Goal: Information Seeking & Learning: Find specific fact

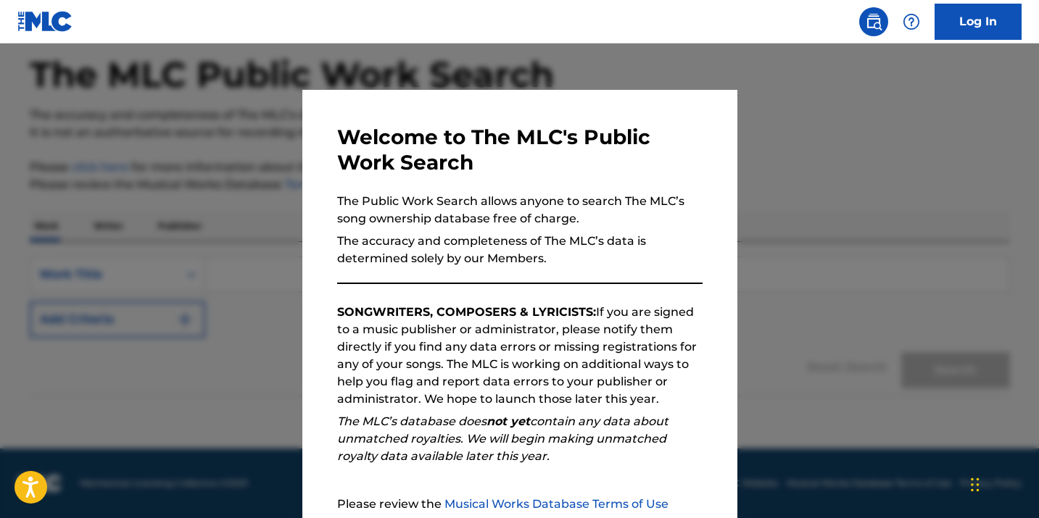
click at [811, 291] on div at bounding box center [519, 302] width 1039 height 518
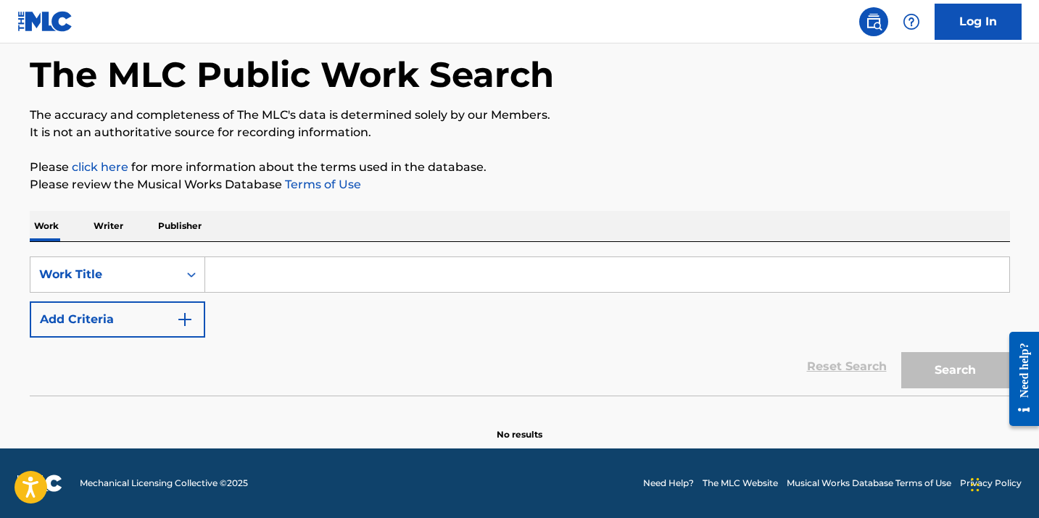
click at [325, 279] on input "Search Form" at bounding box center [607, 274] width 804 height 35
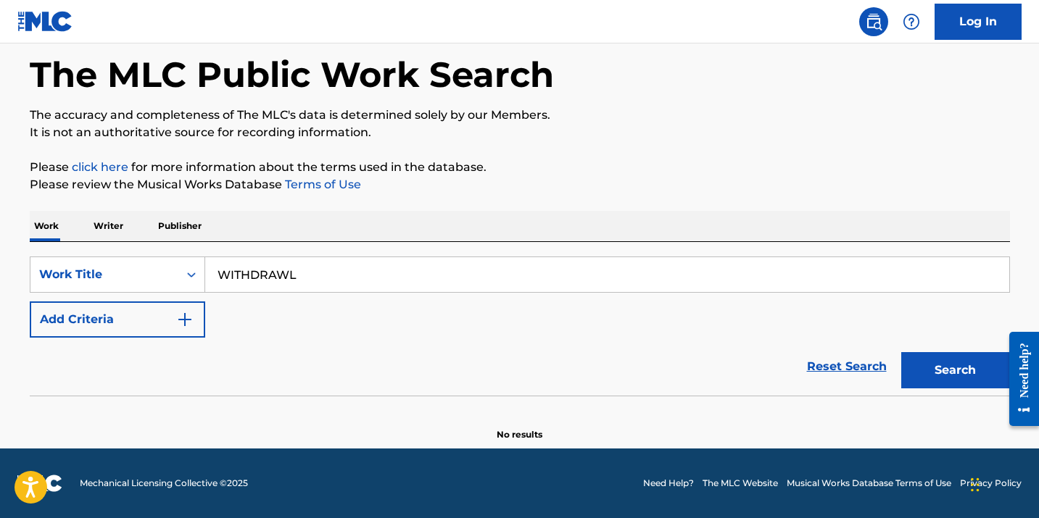
type input "WITHDRAWL"
click at [167, 299] on div "SearchWithCriteriad3baea30-e106-43e9-bc7b-714e6526d358 Work Title WITHDRAWL Add…" at bounding box center [520, 297] width 980 height 81
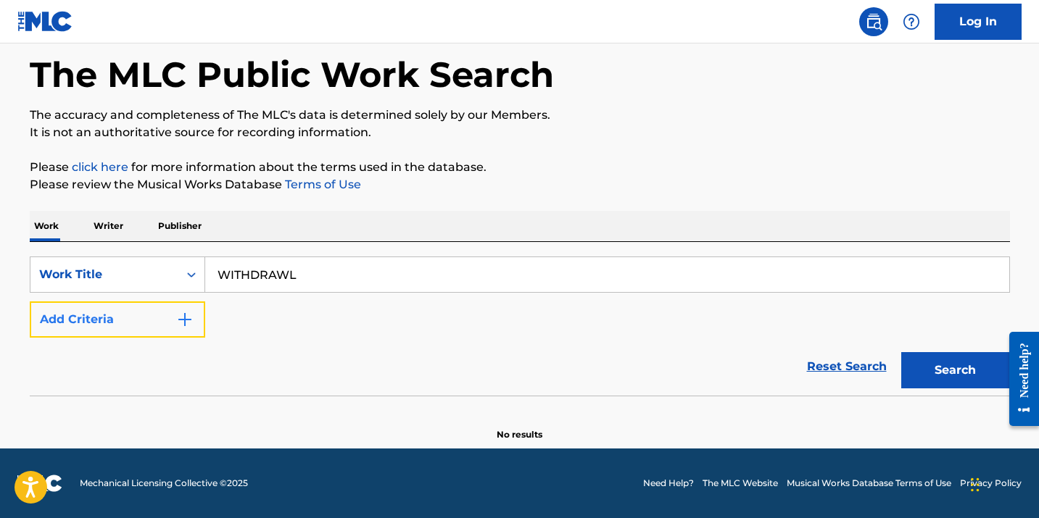
click at [165, 315] on button "Add Criteria" at bounding box center [117, 320] width 175 height 36
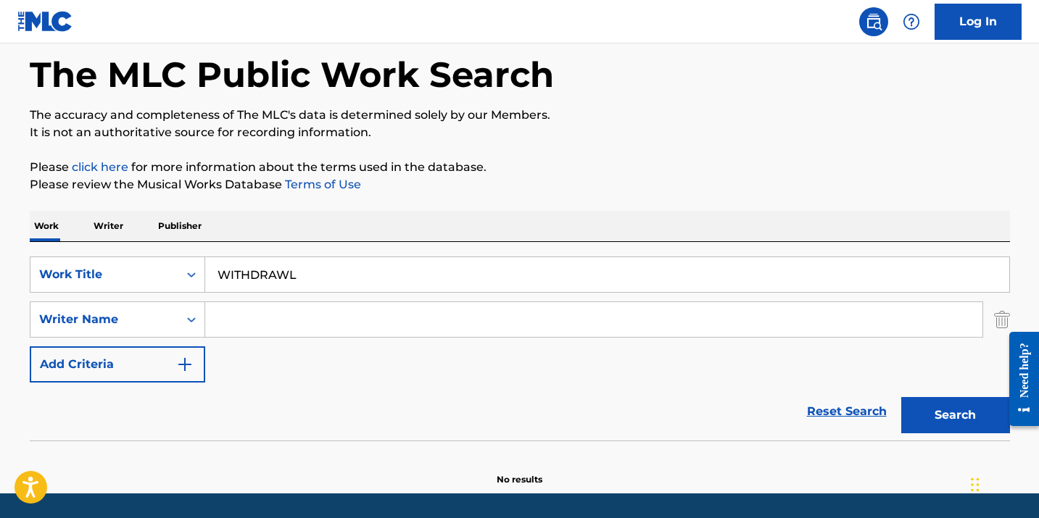
click at [244, 322] on input "Search Form" at bounding box center [593, 319] width 777 height 35
click at [901, 397] on button "Search" at bounding box center [955, 415] width 109 height 36
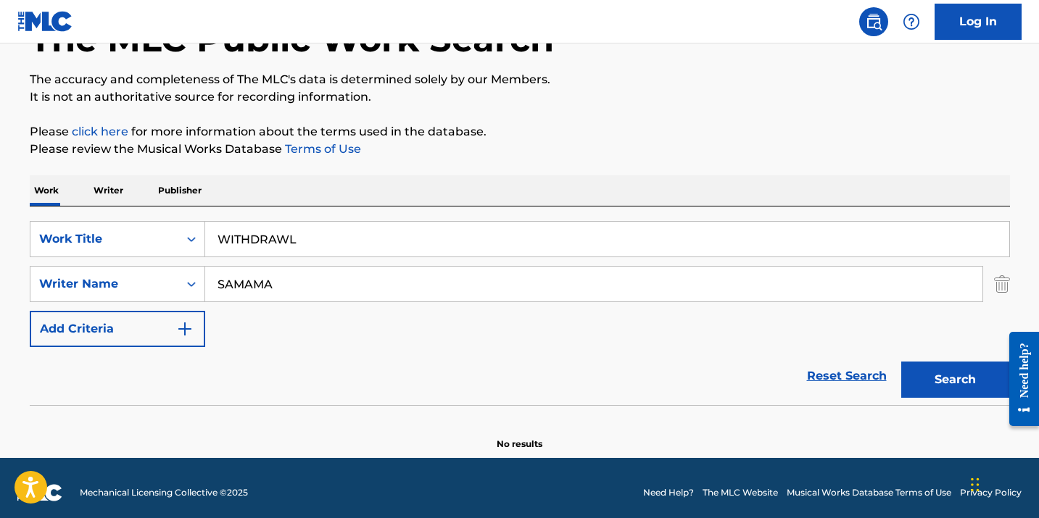
scroll to position [111, 0]
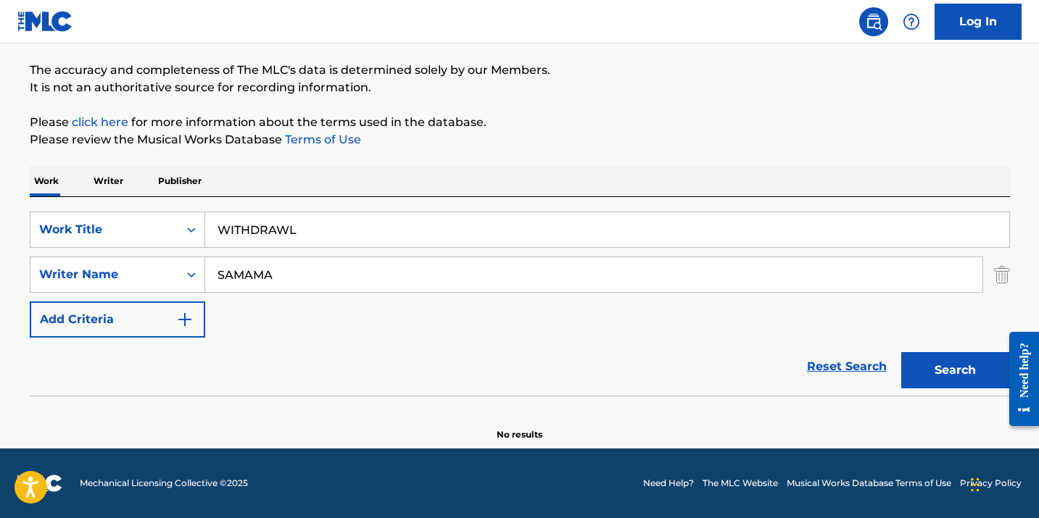
click at [346, 282] on input "SAMAMA" at bounding box center [593, 274] width 777 height 35
type input "S"
click at [901, 352] on button "Search" at bounding box center [955, 370] width 109 height 36
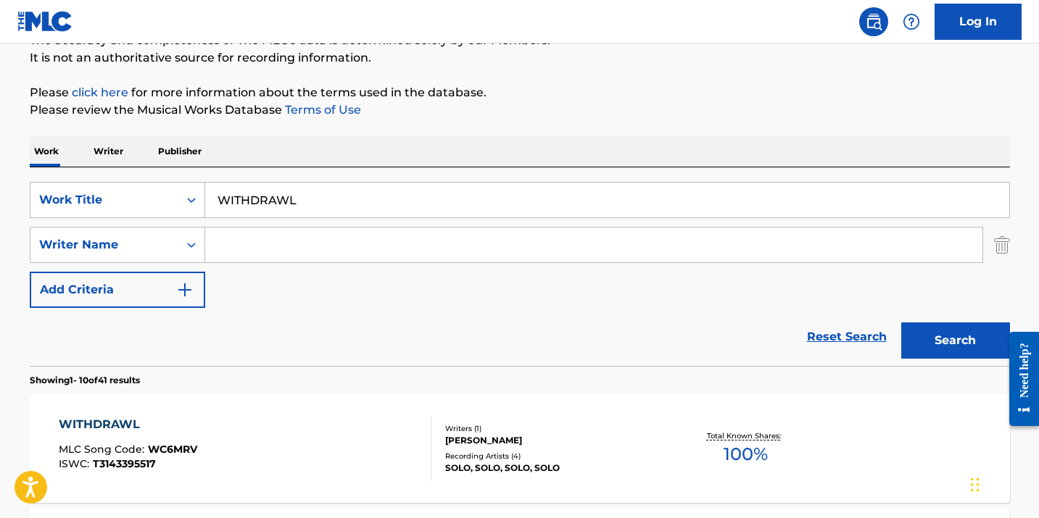
scroll to position [121, 0]
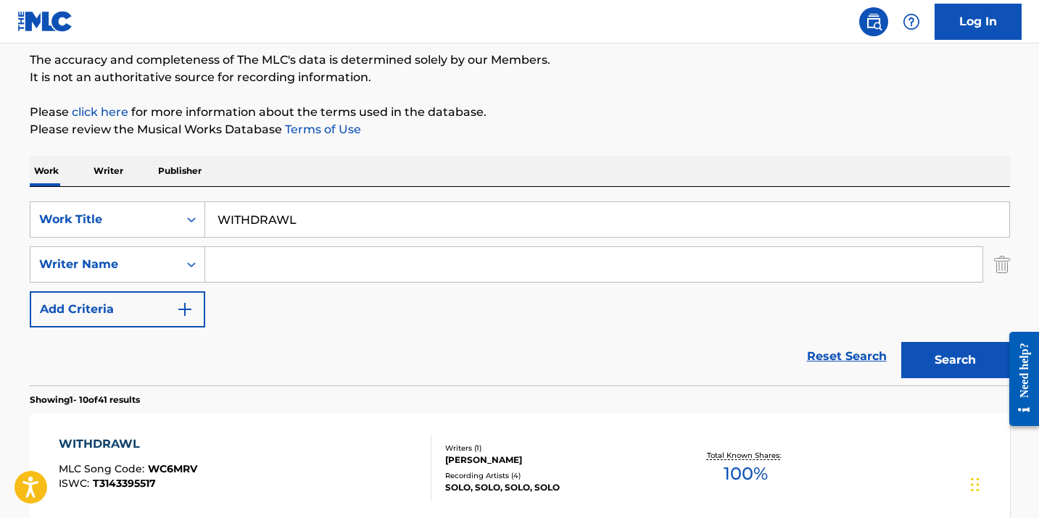
click at [279, 218] on input "WITHDRAWL" at bounding box center [607, 219] width 804 height 35
paste input "ithdrawal"
type input "Withdrawal"
click at [901, 342] on button "Search" at bounding box center [955, 360] width 109 height 36
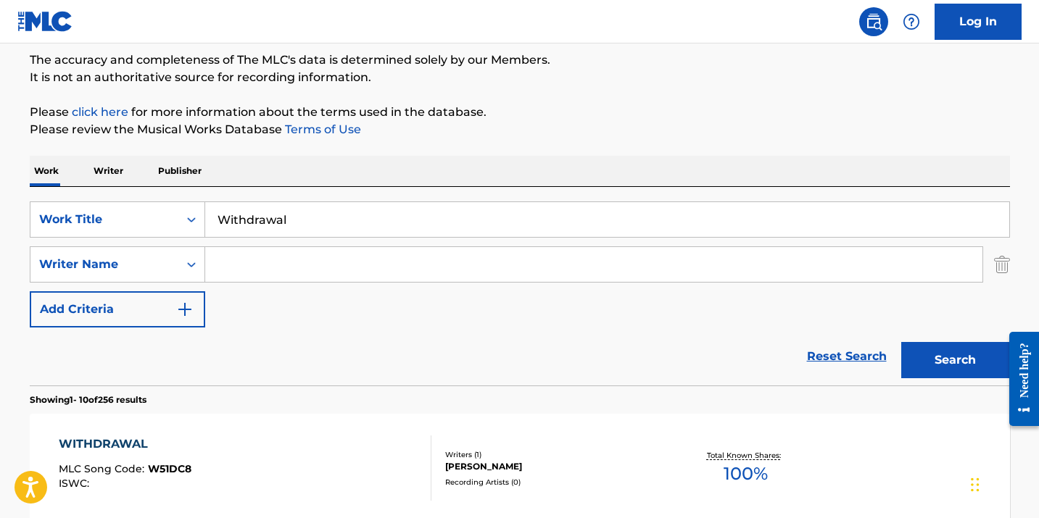
click at [281, 262] on input "Search Form" at bounding box center [593, 264] width 777 height 35
type input "SAMAMA"
click at [901, 342] on button "Search" at bounding box center [955, 360] width 109 height 36
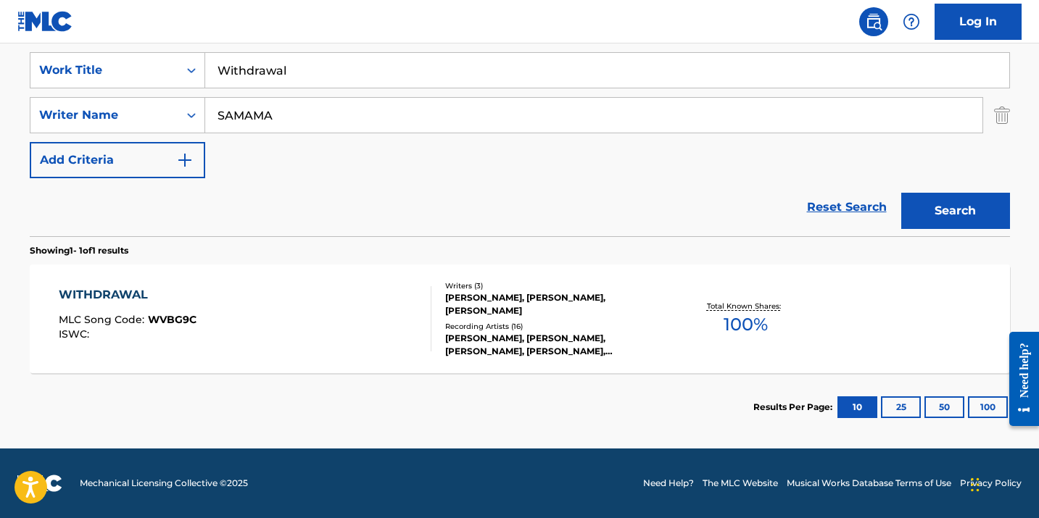
scroll to position [269, 0]
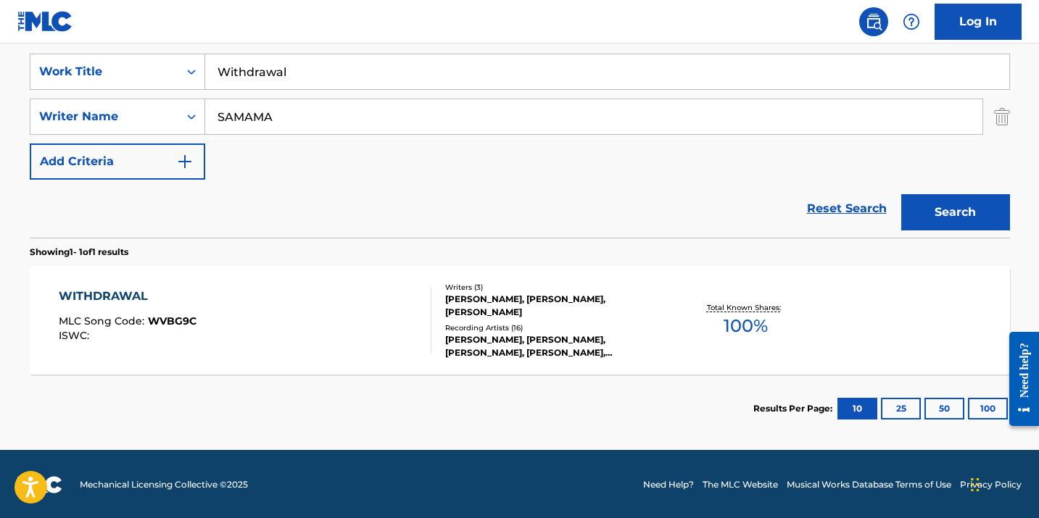
click at [484, 304] on div "[PERSON_NAME], [PERSON_NAME], [PERSON_NAME]" at bounding box center [554, 306] width 219 height 26
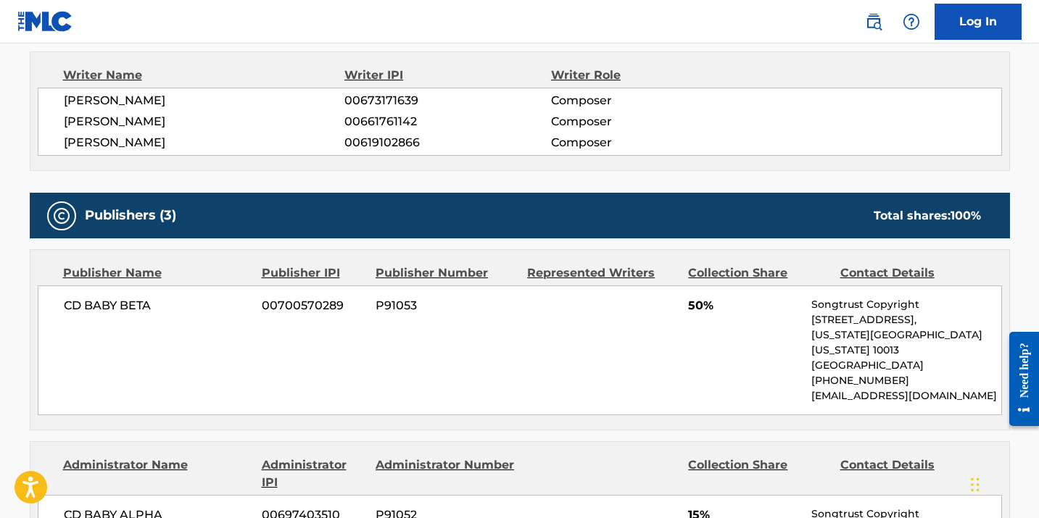
scroll to position [355, 0]
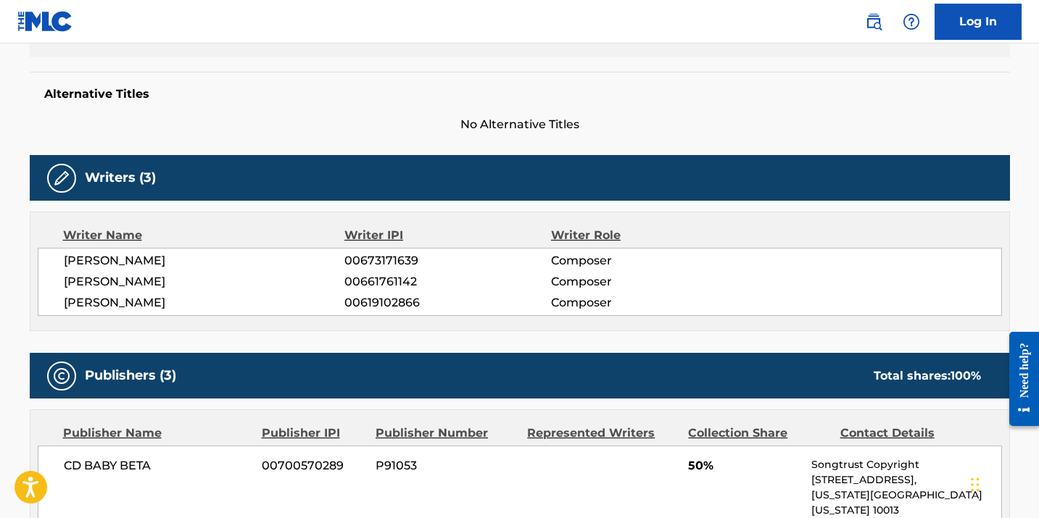
click at [391, 284] on span "00661761142" at bounding box center [447, 281] width 206 height 17
click at [388, 302] on span "00619102866" at bounding box center [447, 302] width 206 height 17
copy span "00619102866"
